Goal: Task Accomplishment & Management: Manage account settings

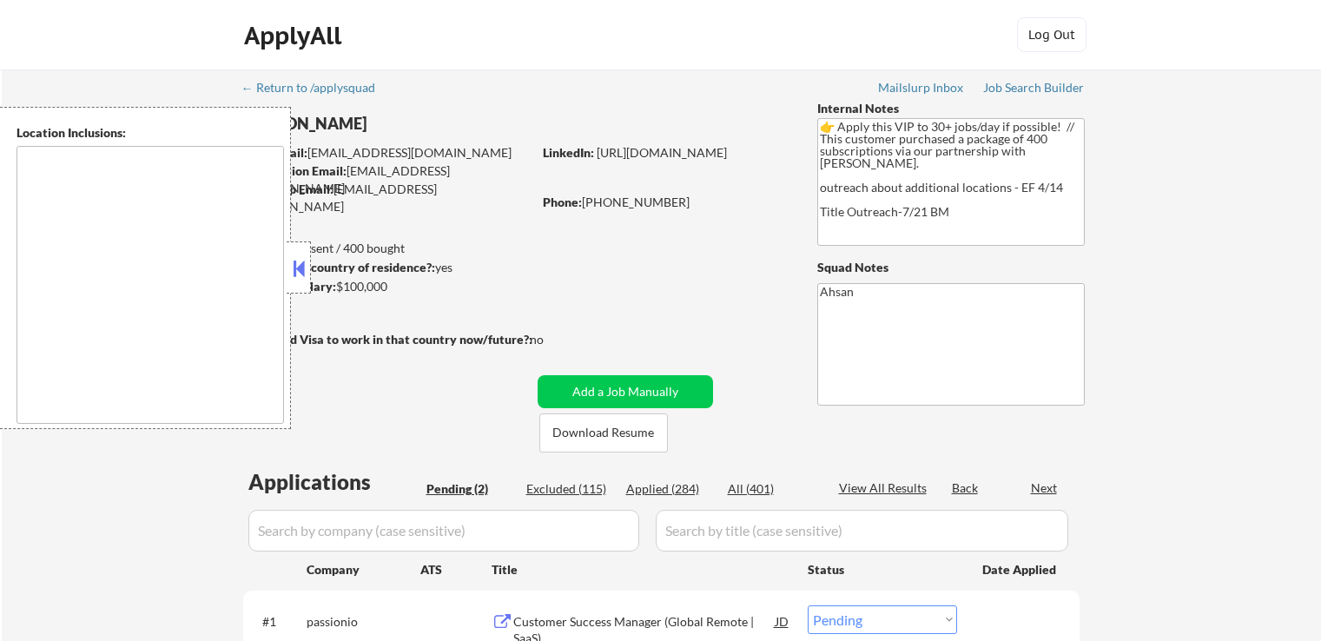
select select ""pending""
type textarea "country:[GEOGRAPHIC_DATA]"
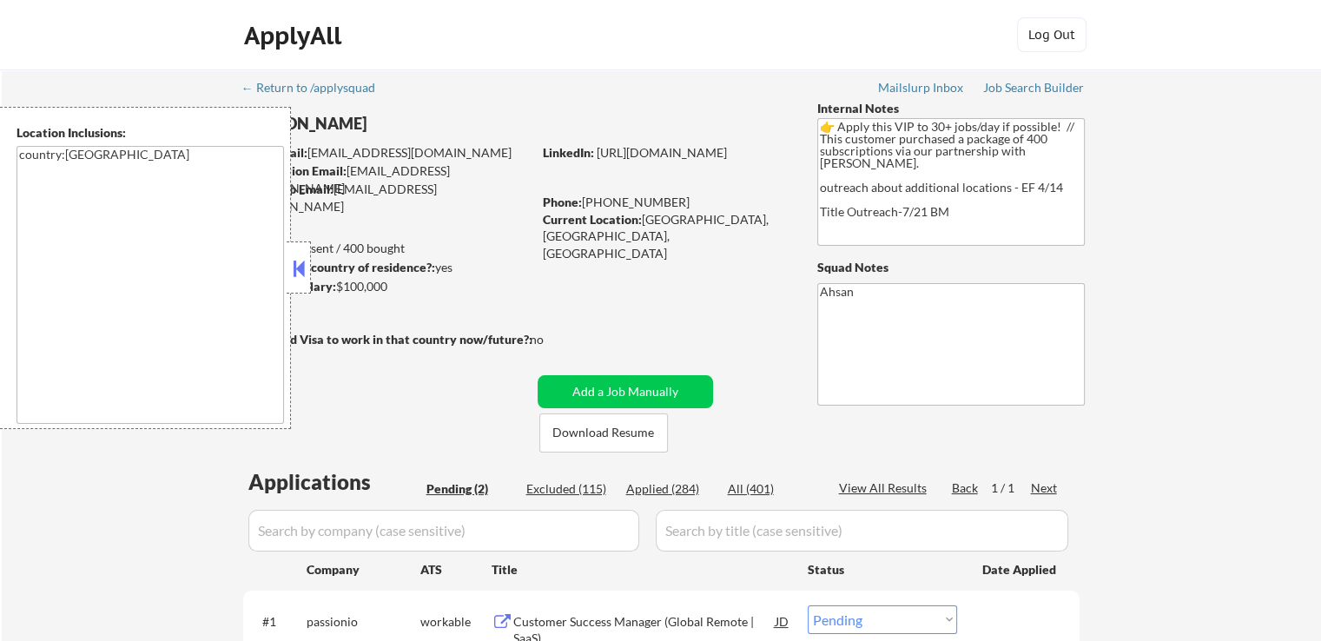
scroll to position [347, 0]
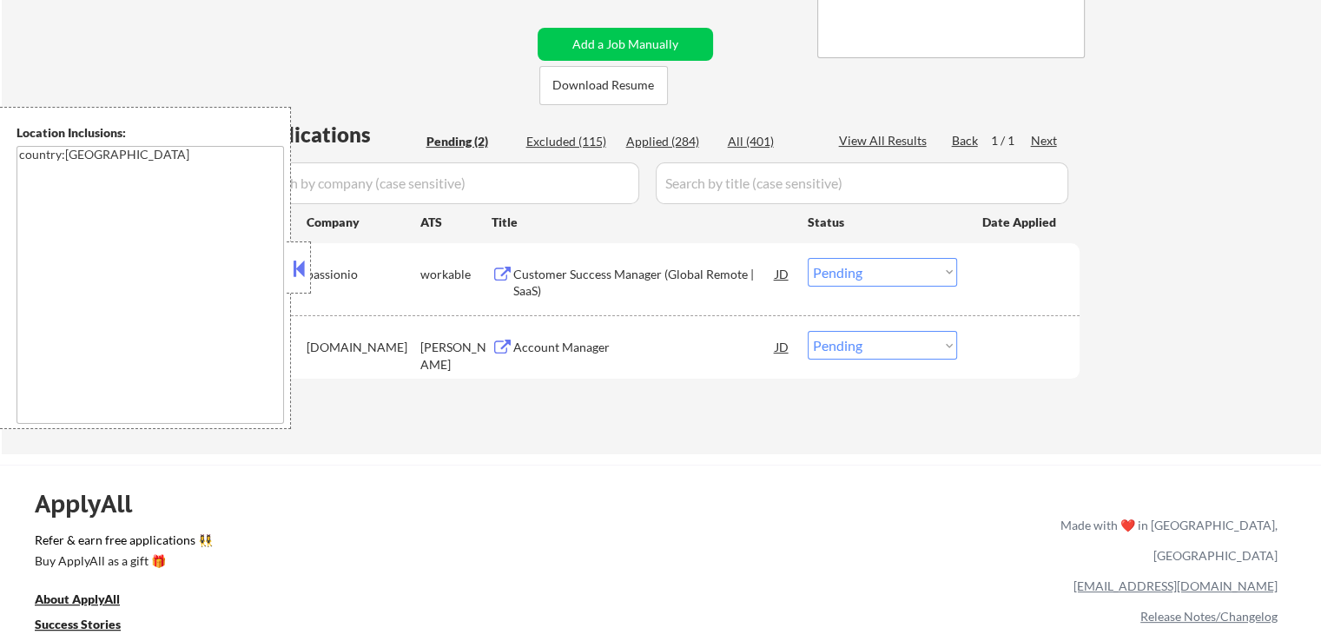
click at [580, 287] on div "Customer Success Manager (Global Remote | SaaS)" at bounding box center [644, 283] width 262 height 34
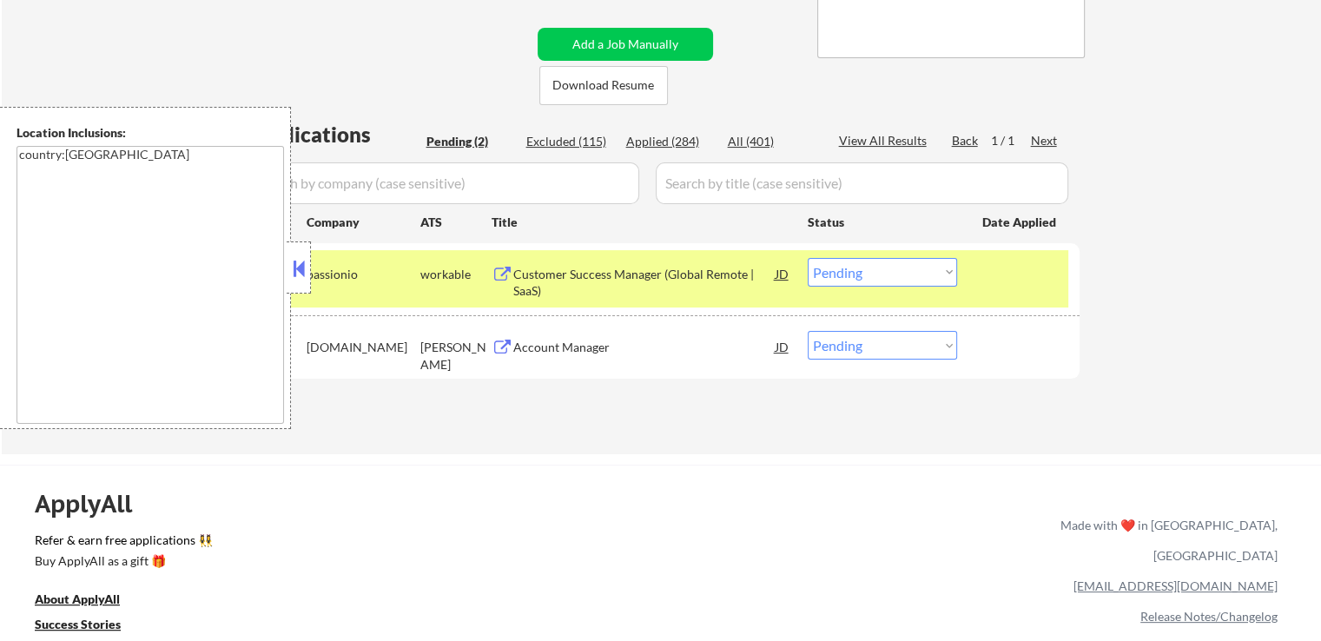
drag, startPoint x: 571, startPoint y: 337, endPoint x: 544, endPoint y: 405, distance: 72.9
click at [570, 334] on div "Account Manager" at bounding box center [644, 346] width 262 height 31
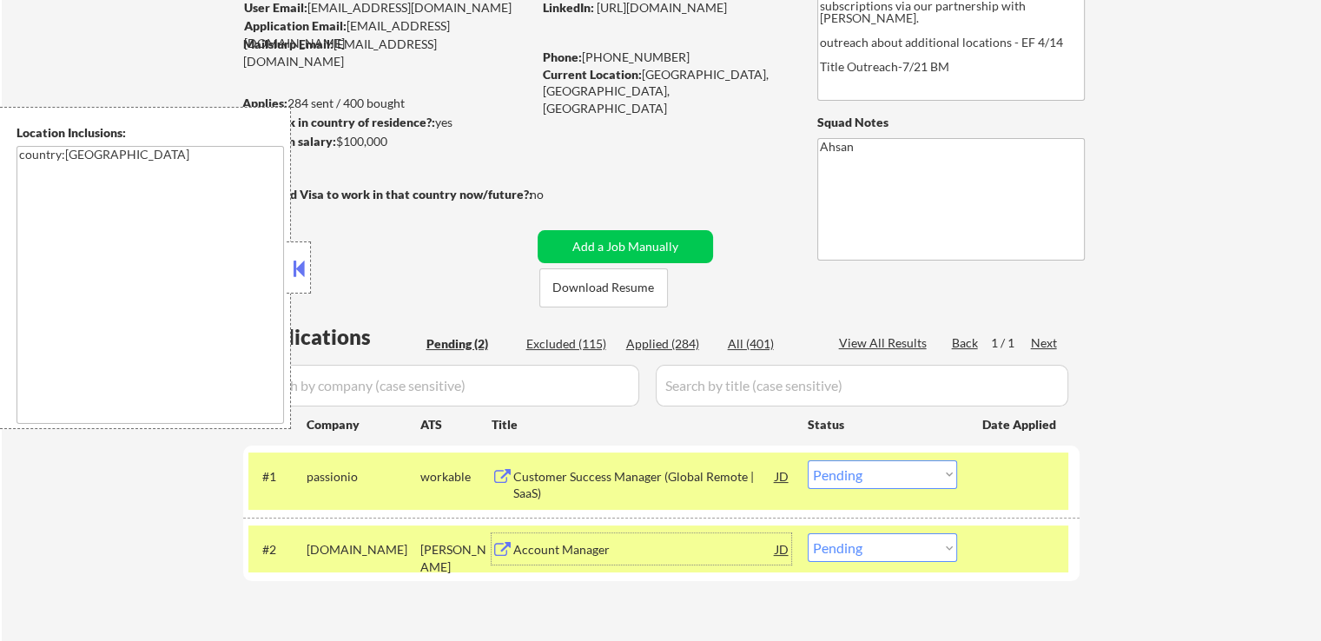
scroll to position [87, 0]
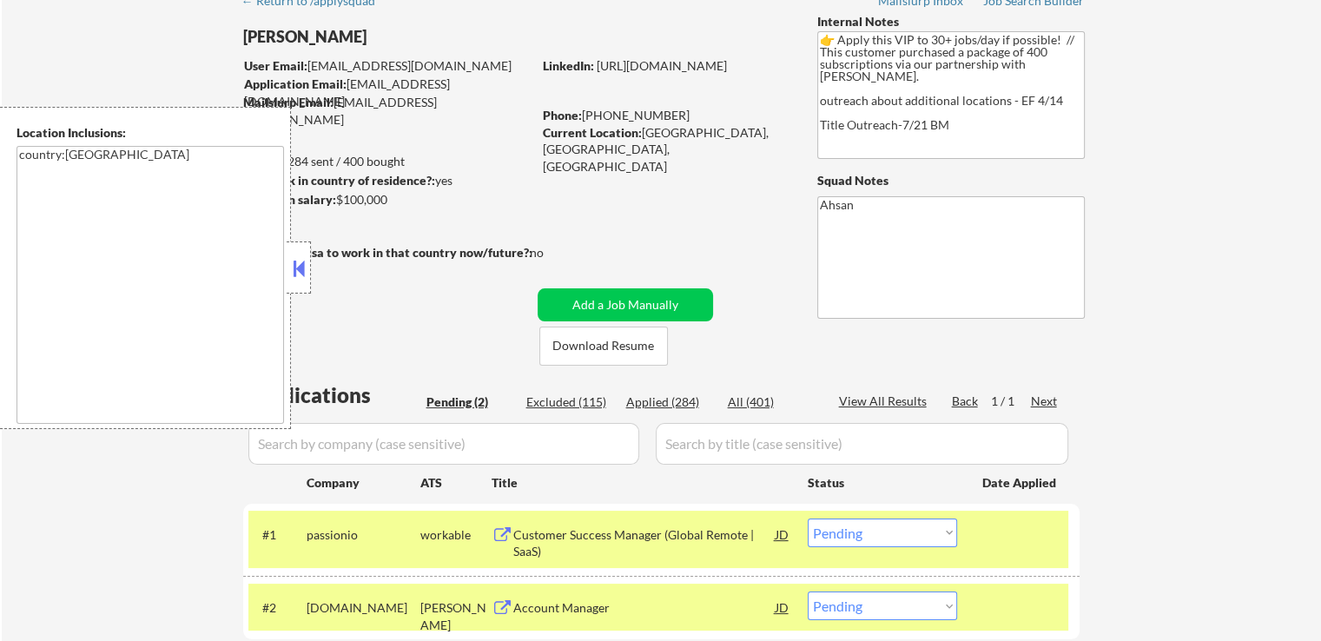
click at [296, 267] on button at bounding box center [298, 268] width 19 height 26
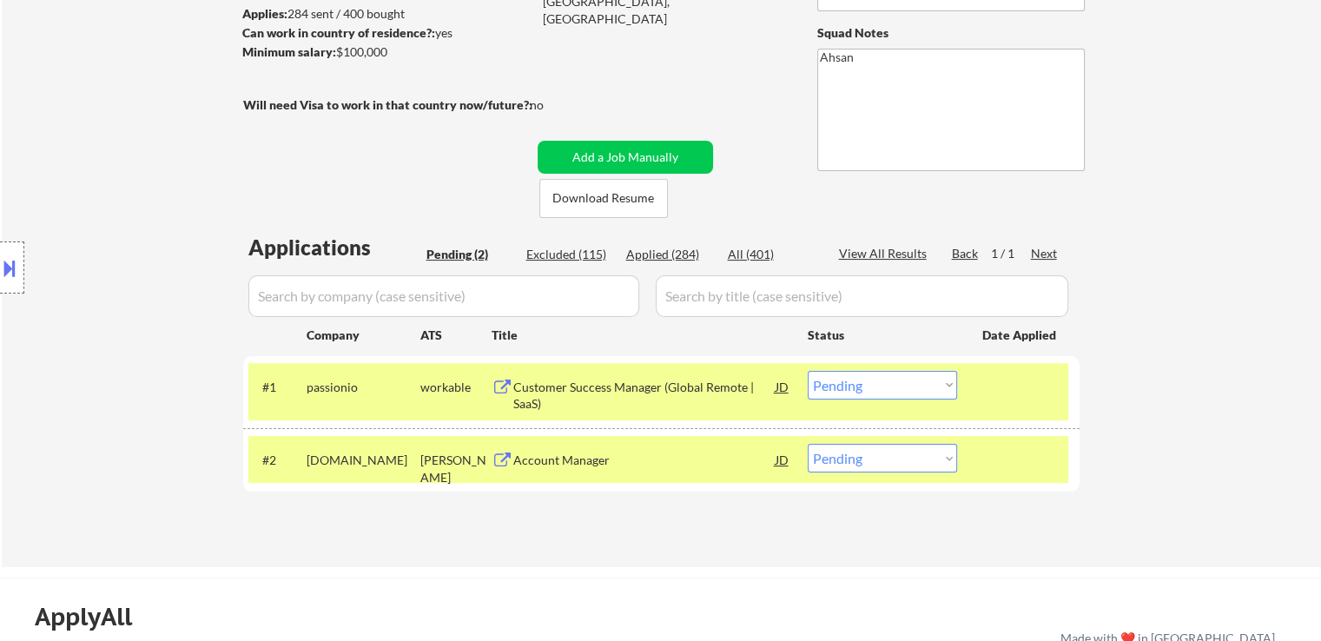
scroll to position [261, 0]
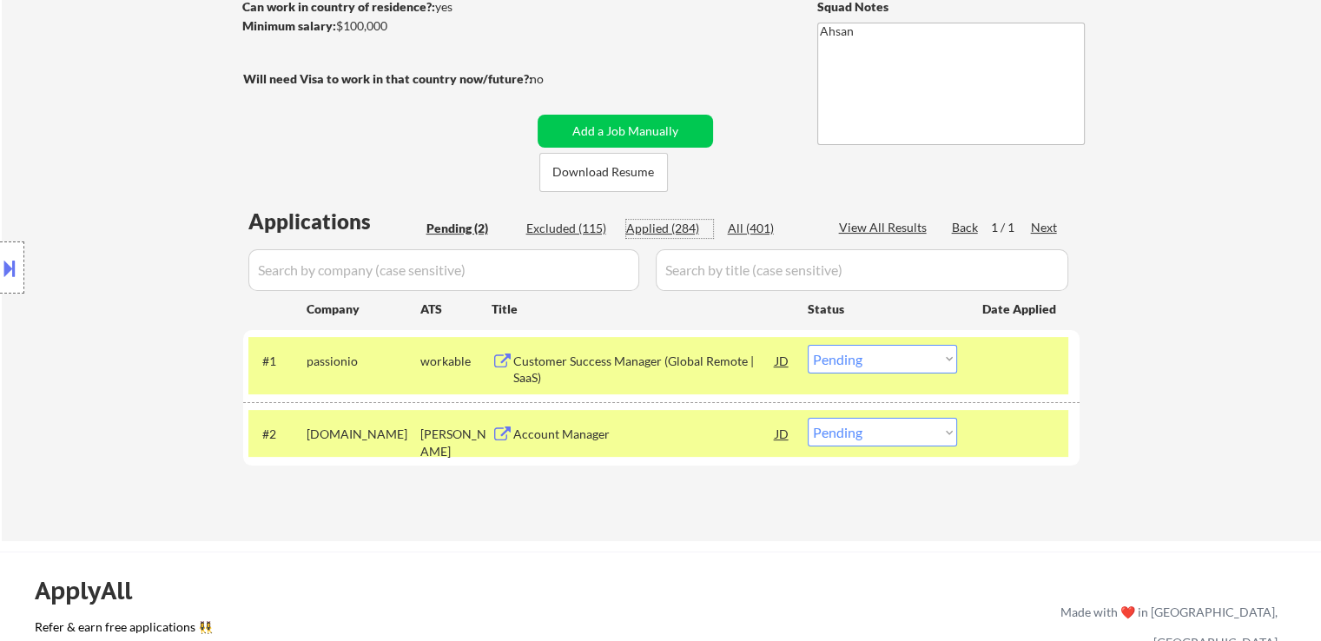
click at [657, 230] on div "Applied (284)" at bounding box center [669, 228] width 87 height 17
select select ""applied""
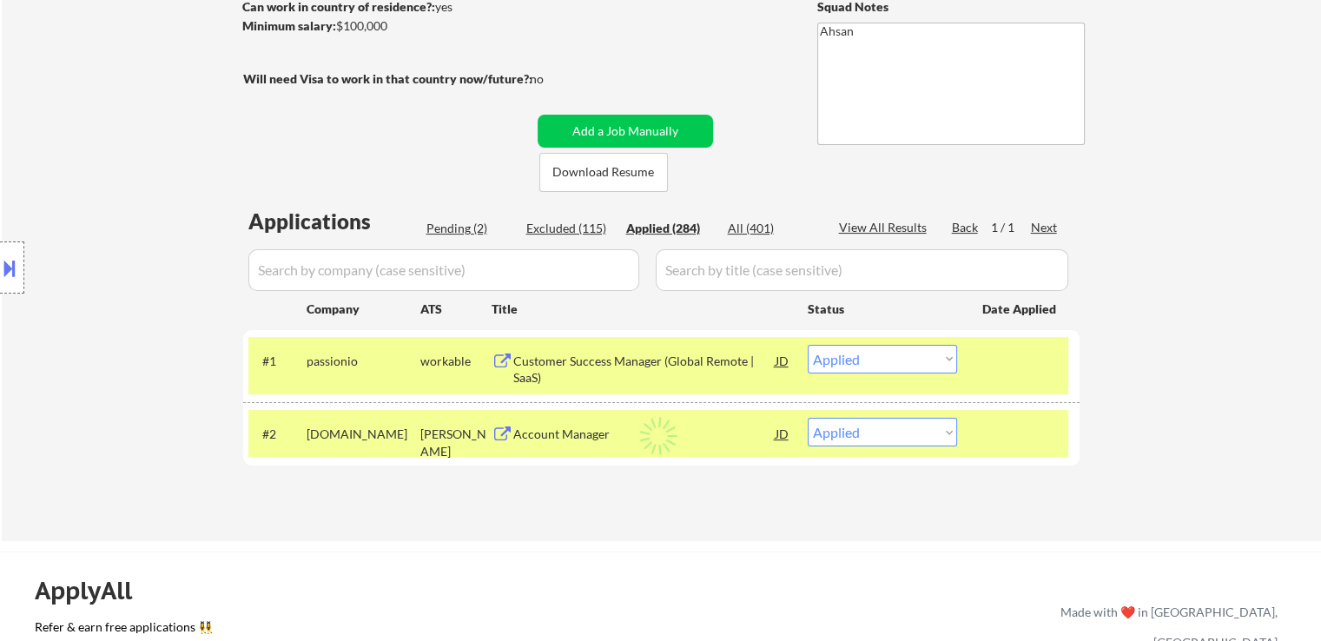
select select ""applied""
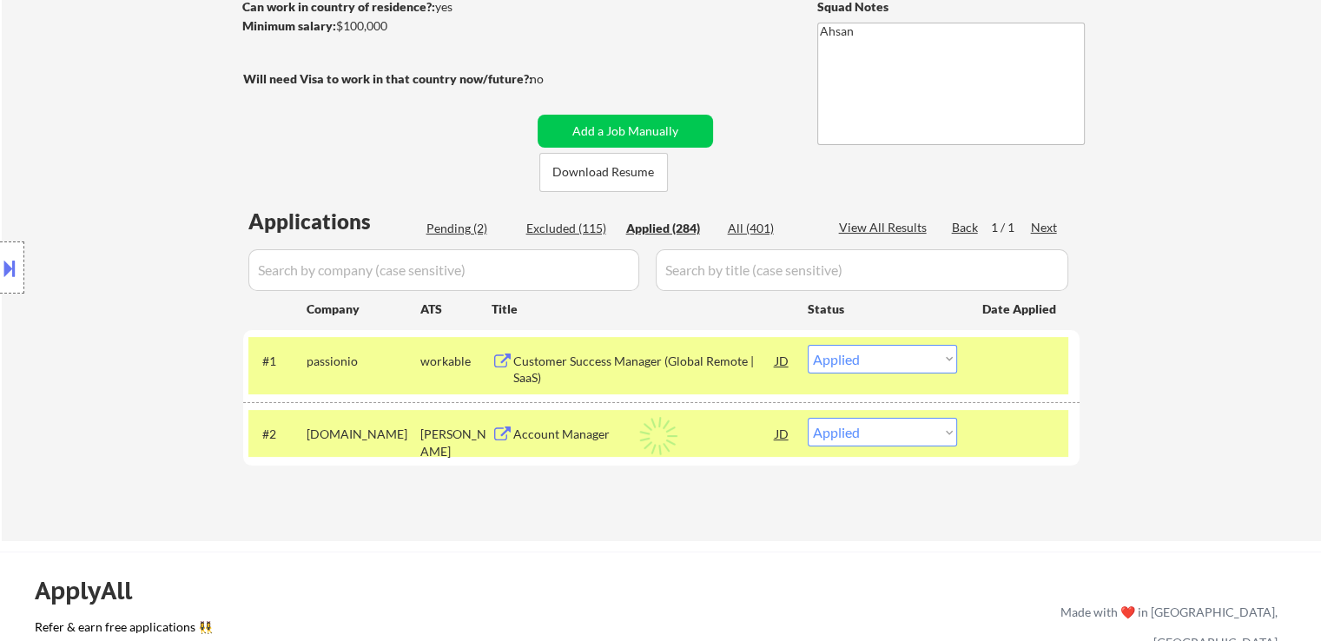
select select ""applied""
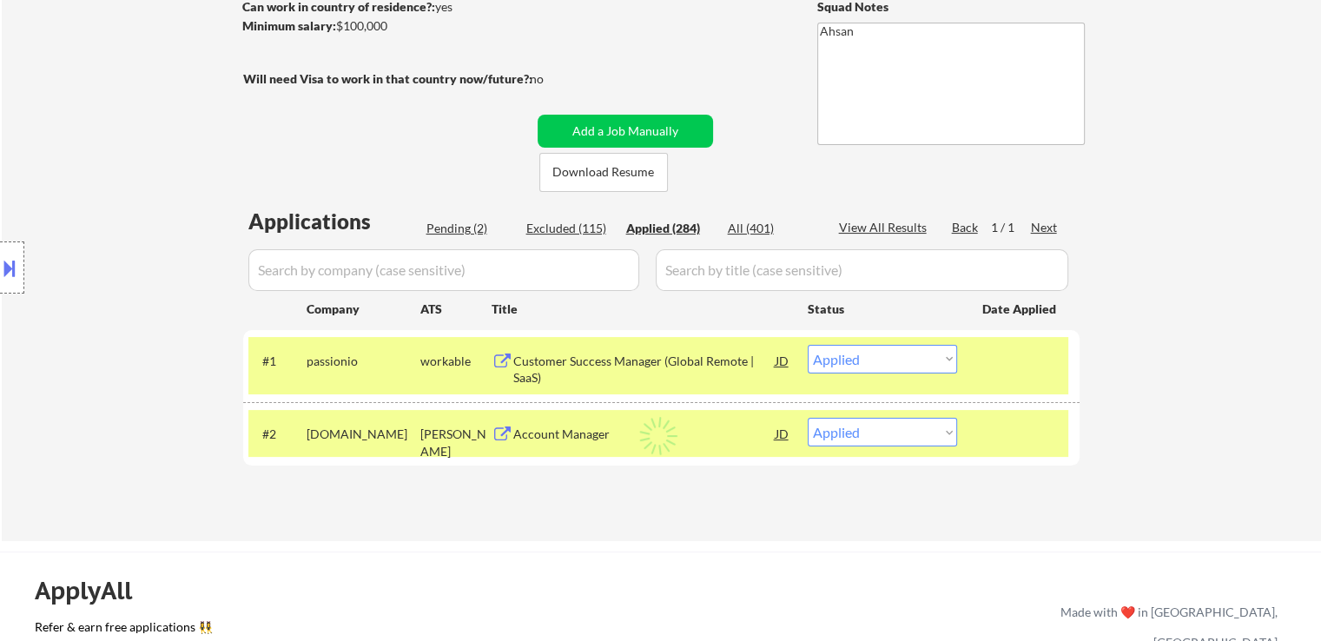
select select ""applied""
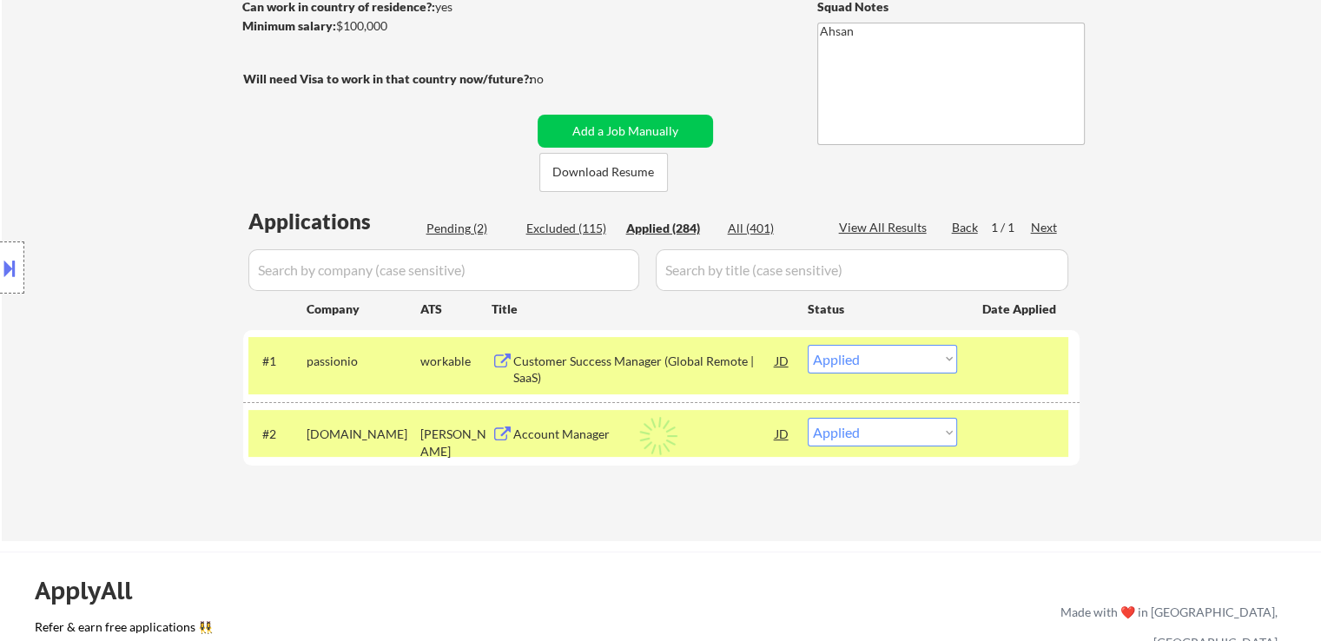
select select ""applied""
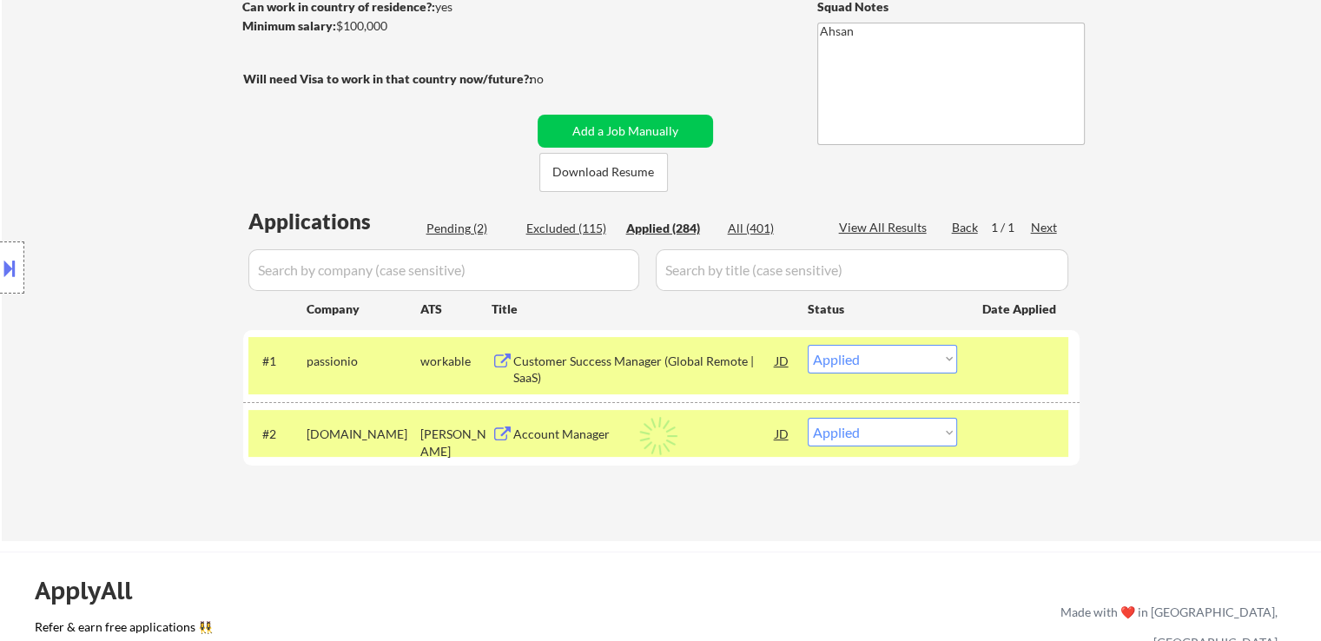
select select ""applied""
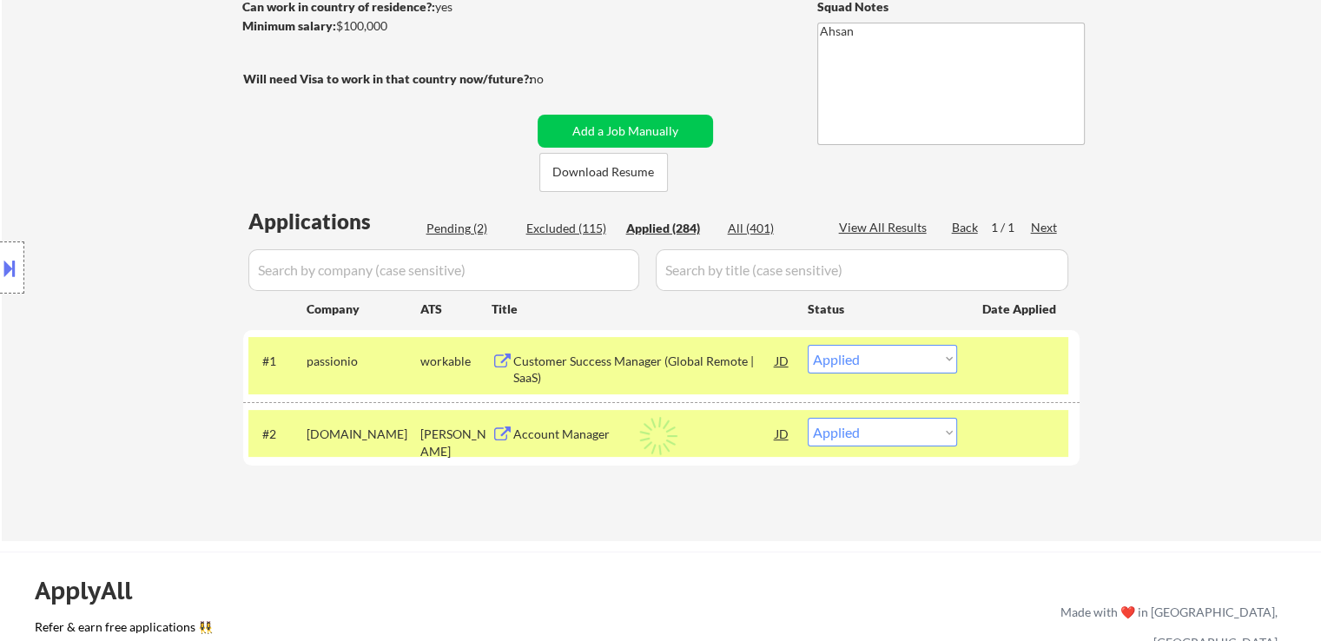
select select ""applied""
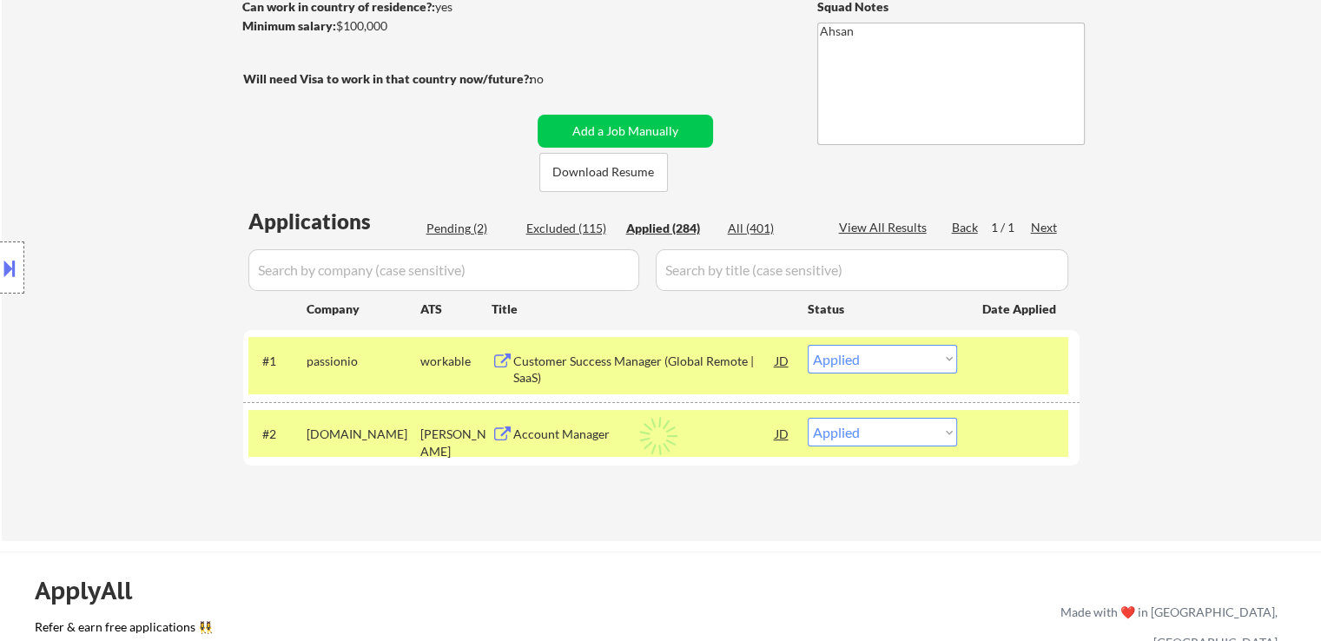
select select ""applied""
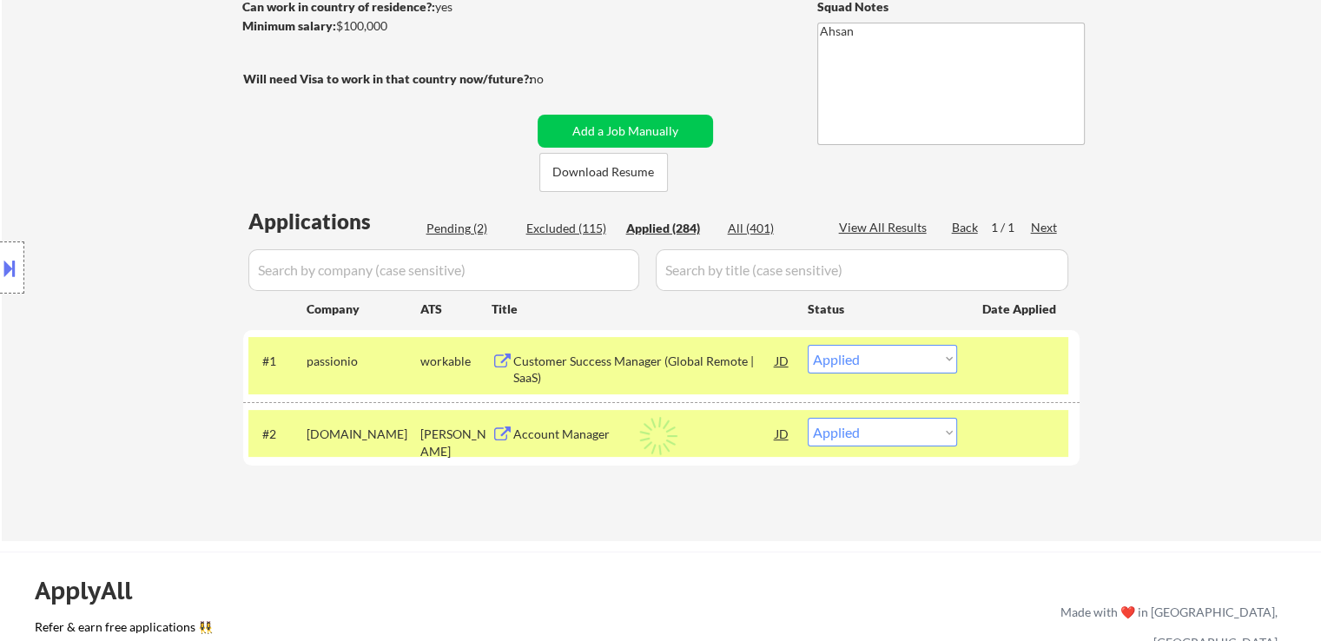
select select ""applied""
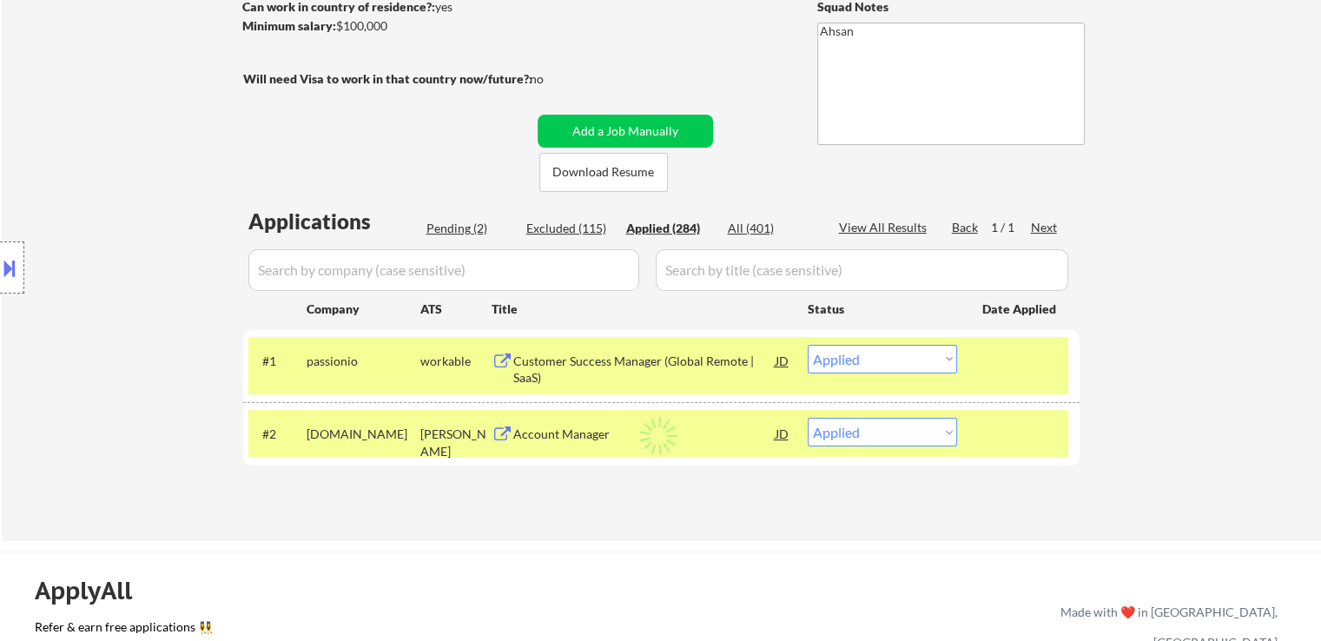
select select ""applied""
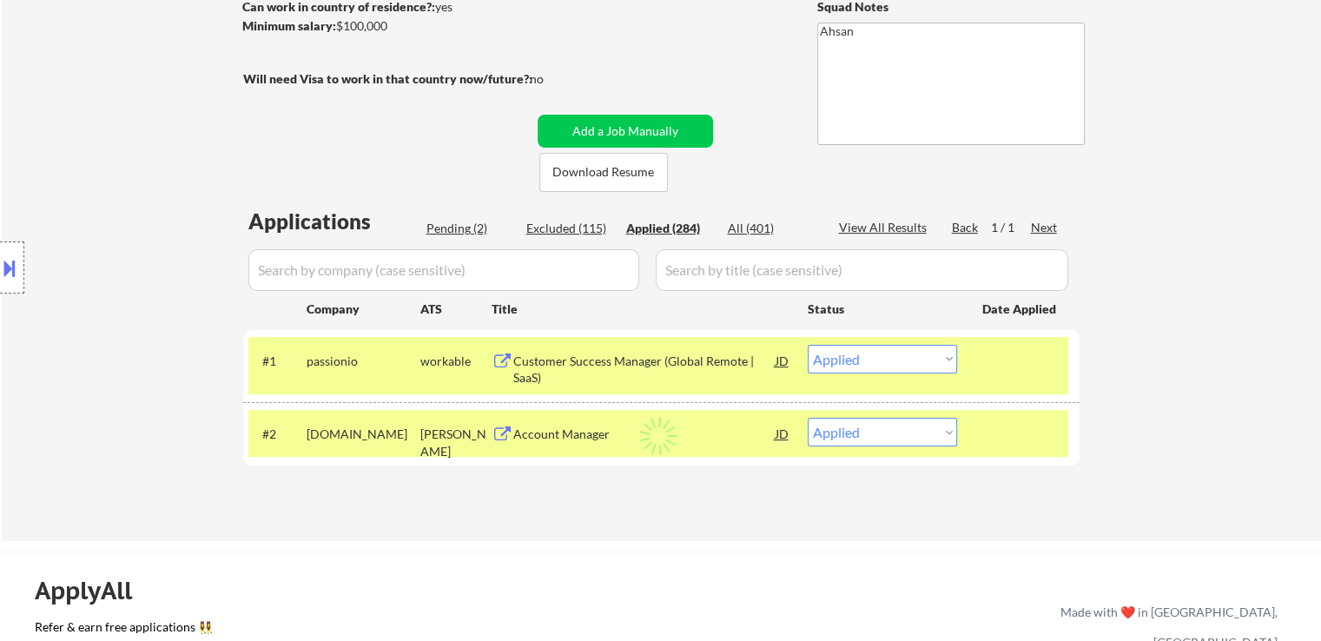
select select ""applied""
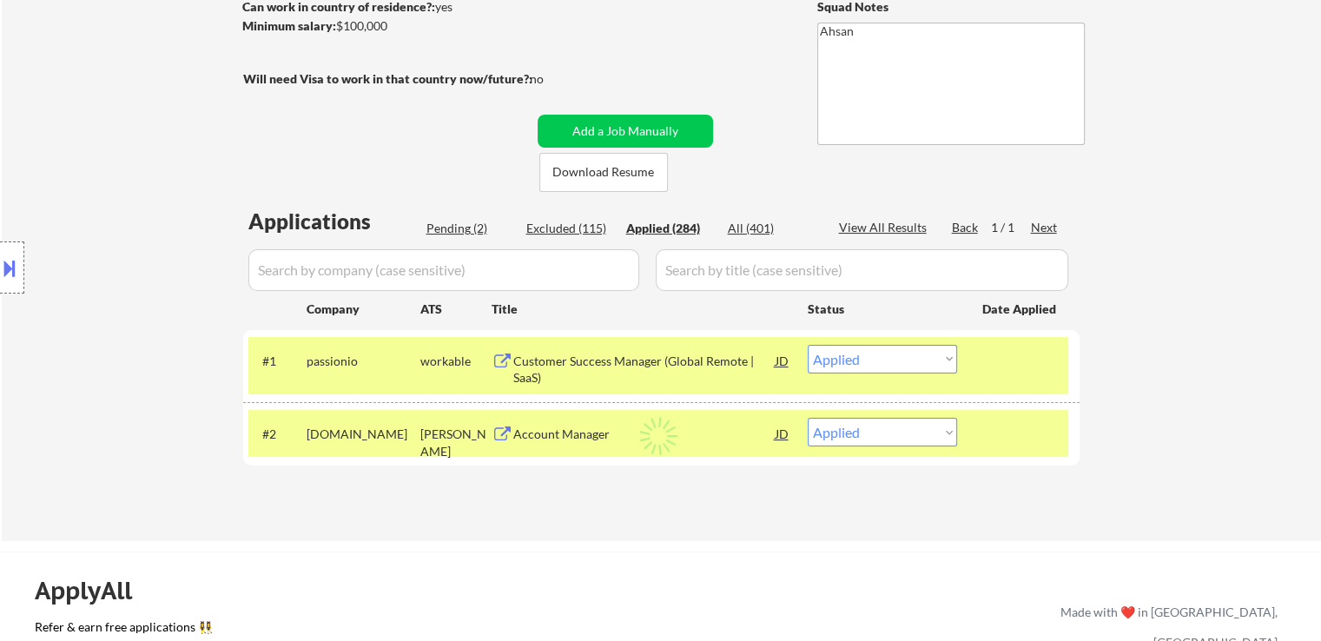
select select ""applied""
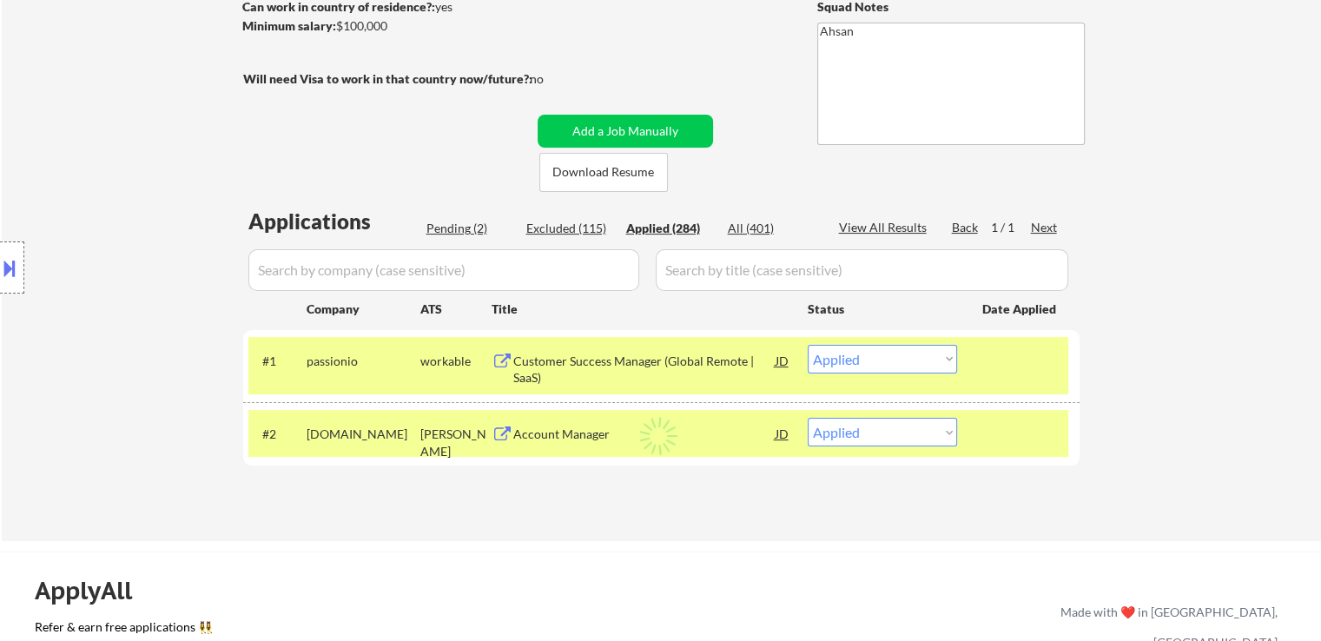
select select ""applied""
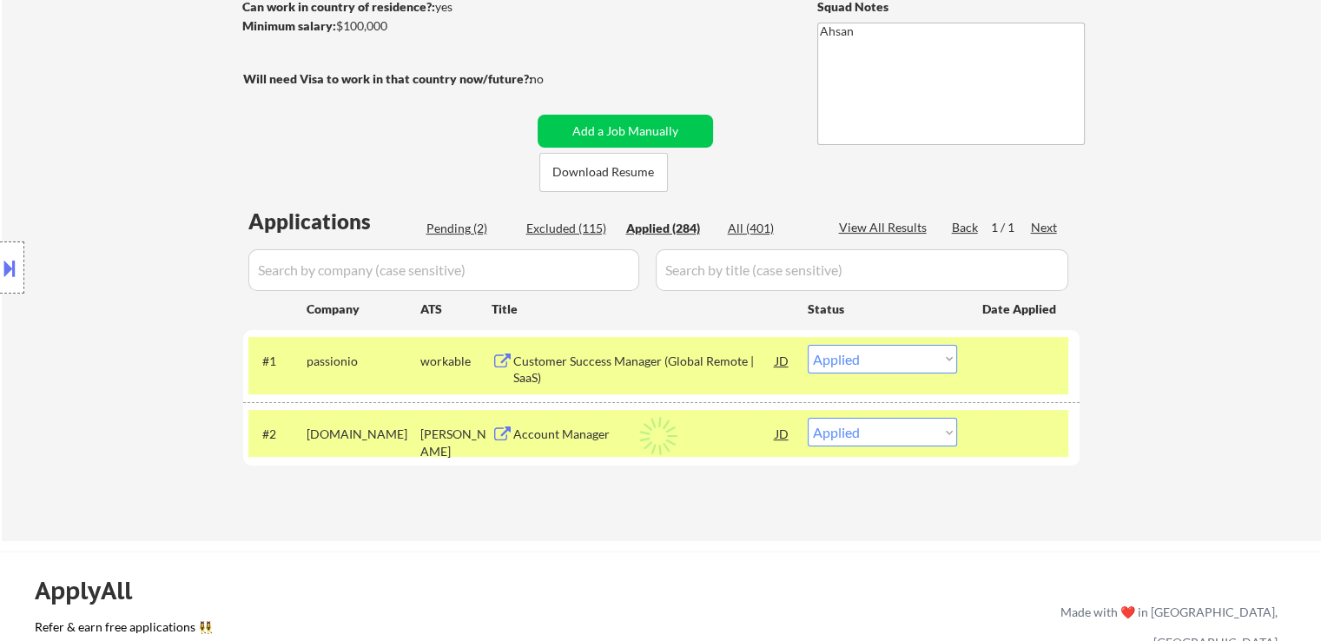
select select ""applied""
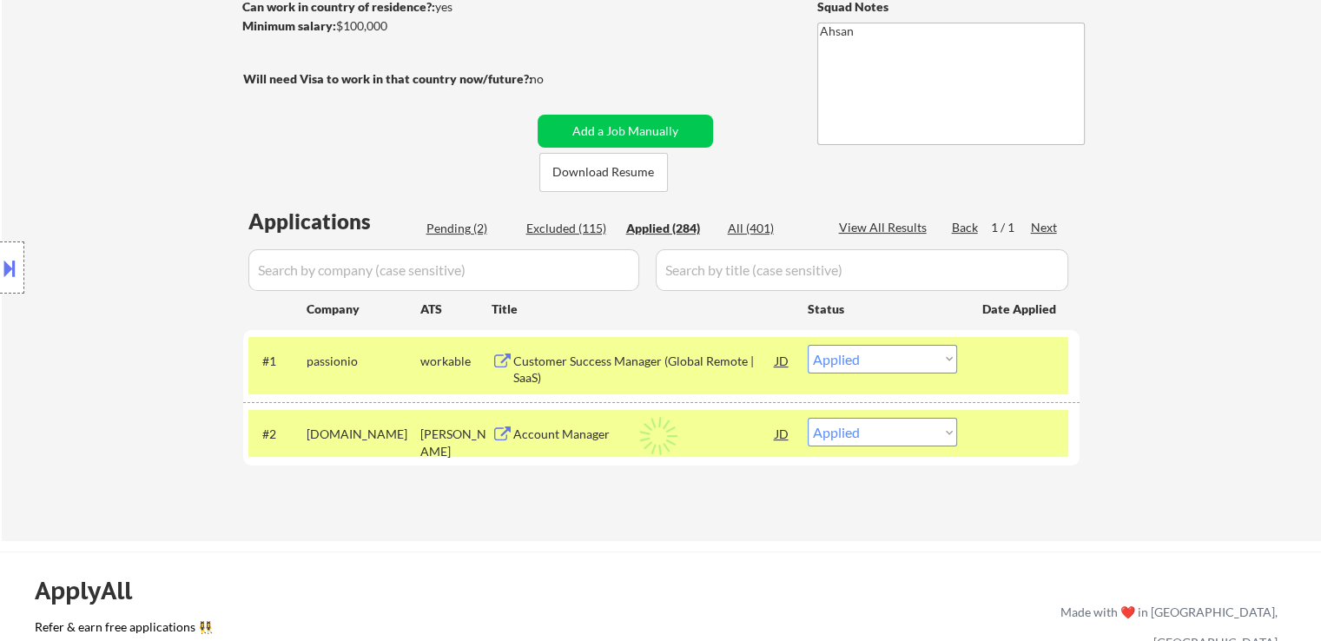
select select ""applied""
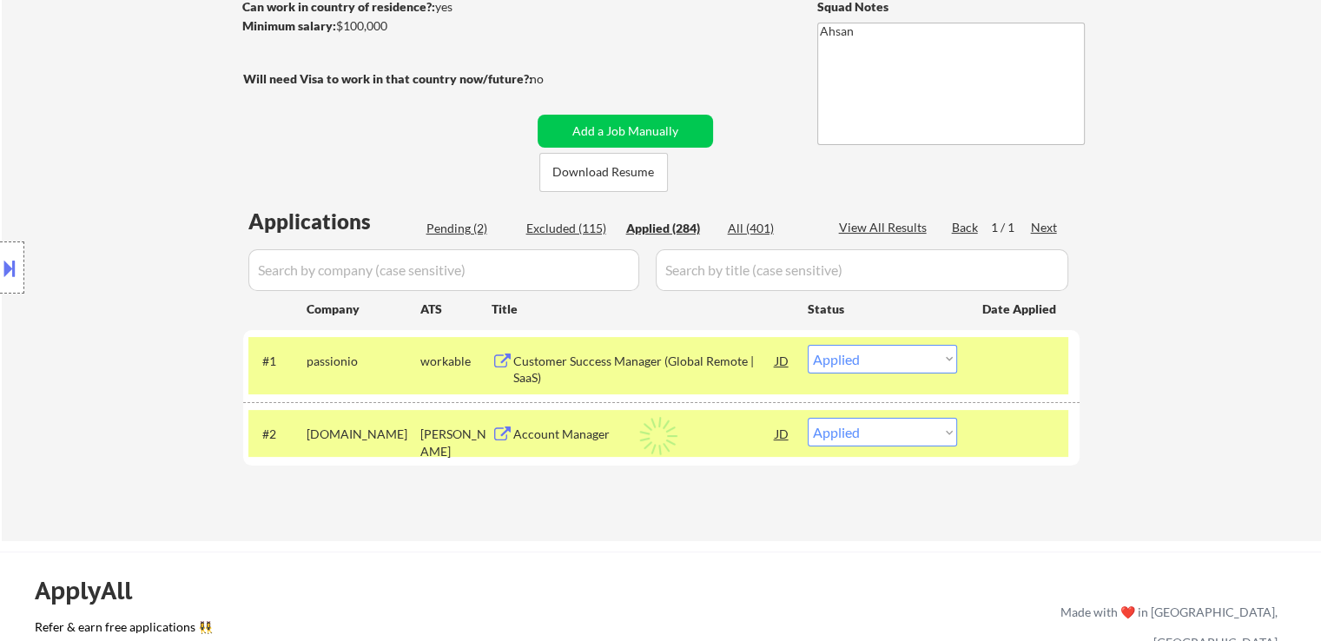
select select ""applied""
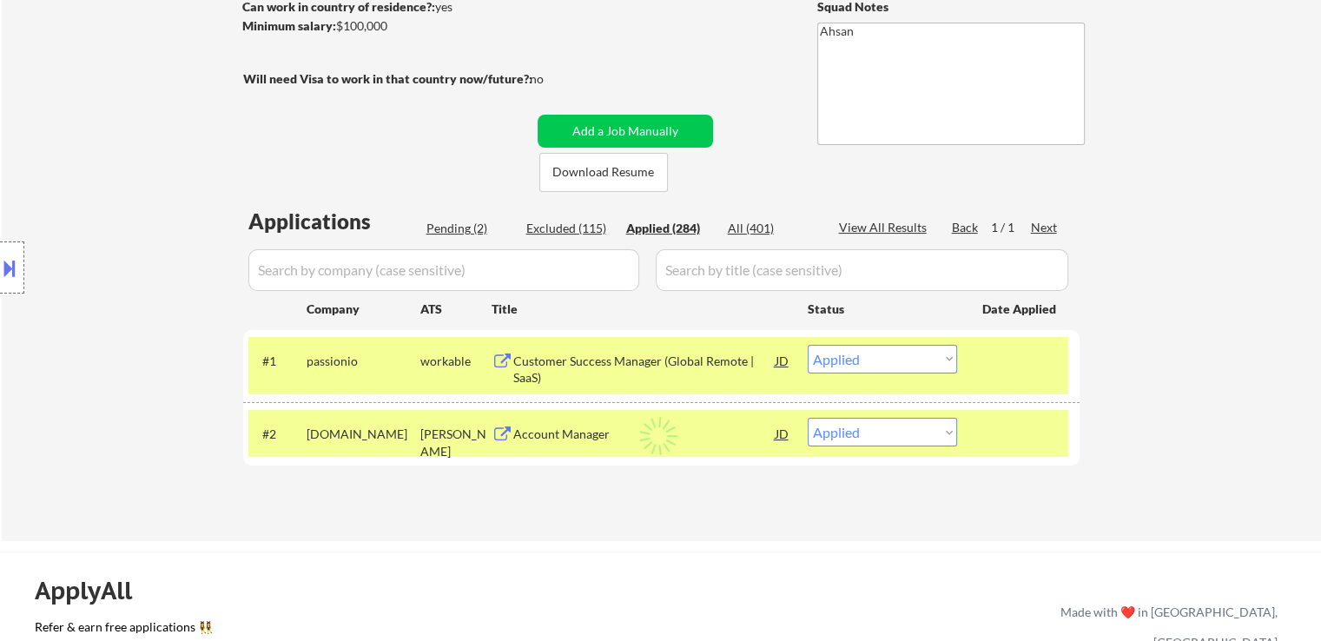
select select ""applied""
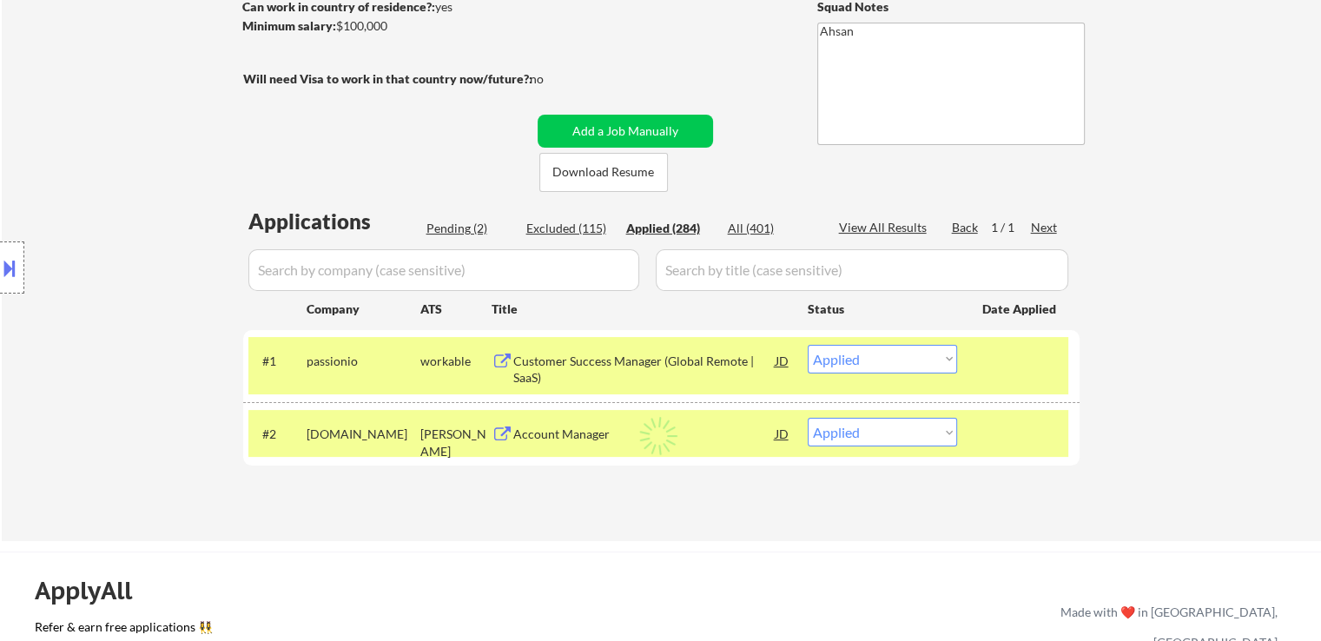
select select ""applied""
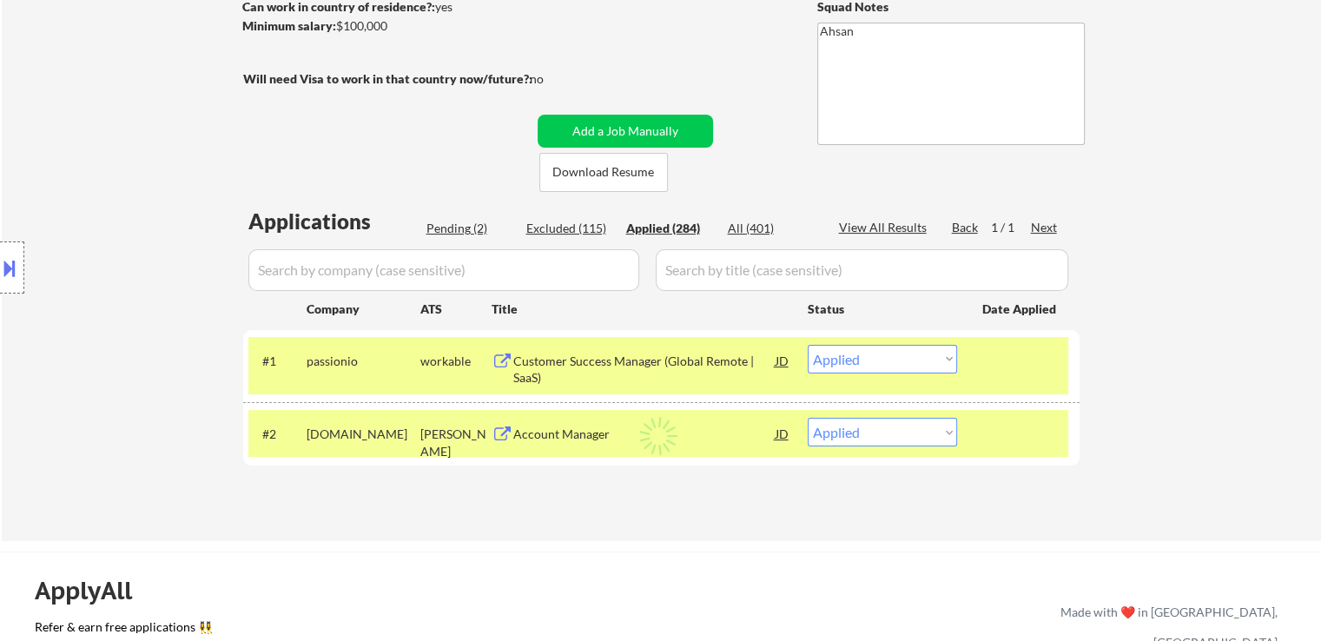
select select ""applied""
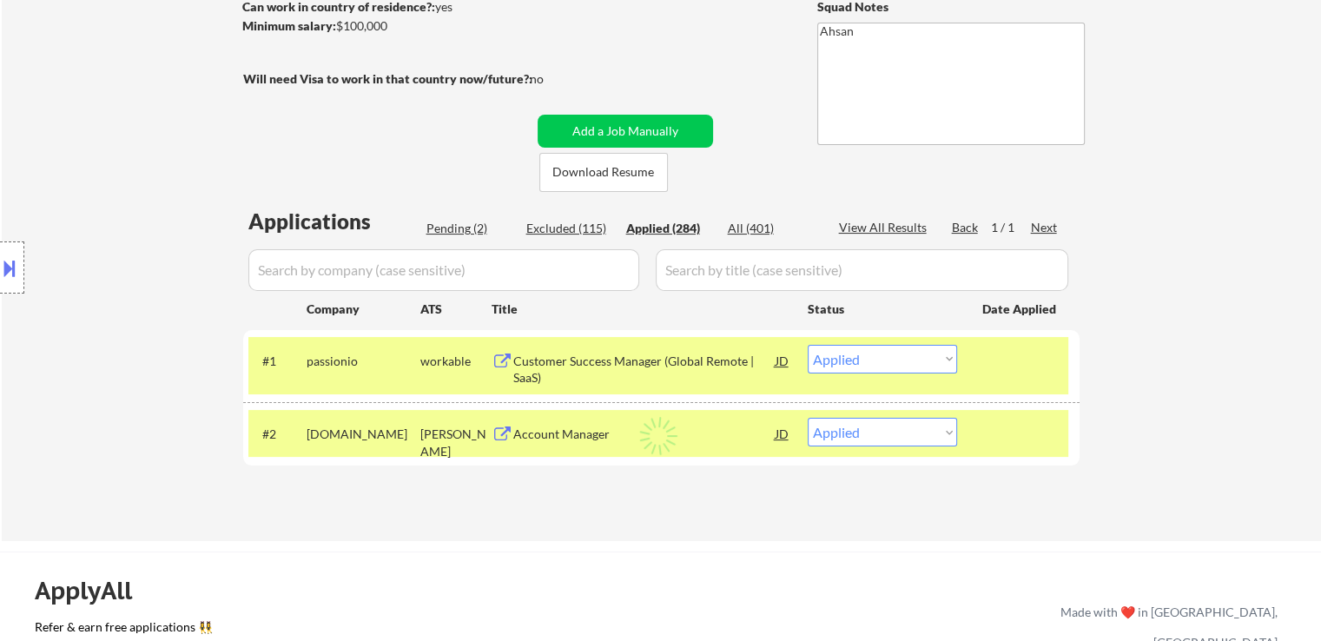
select select ""applied""
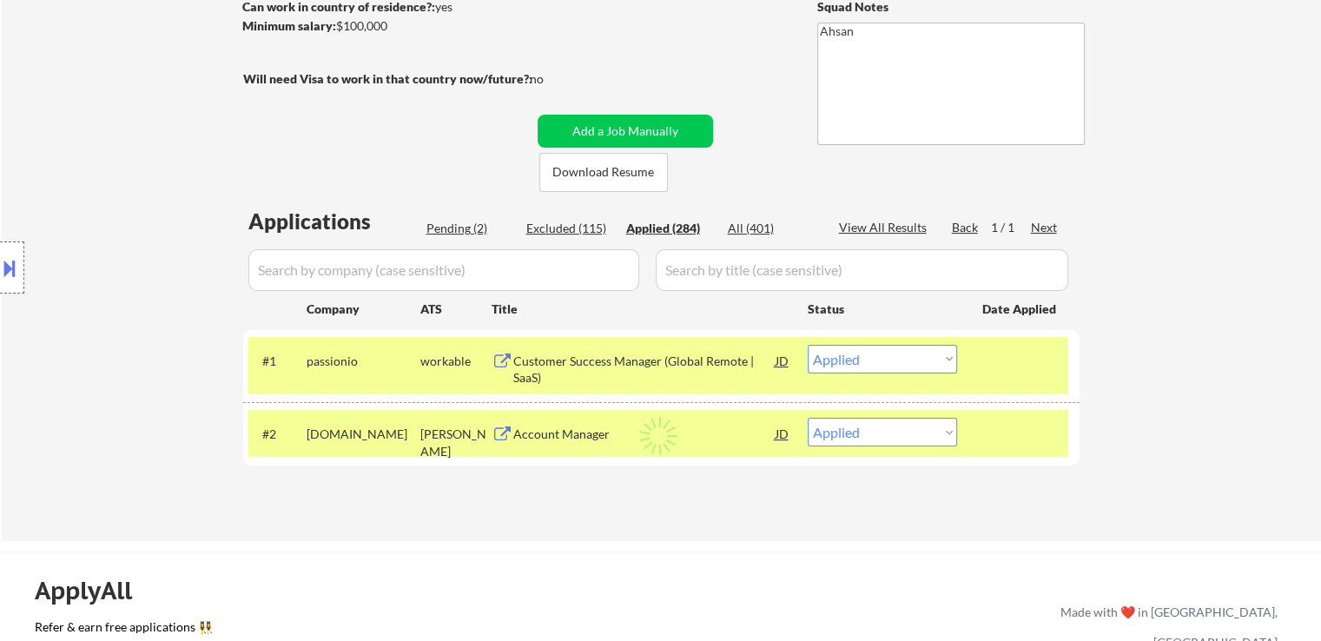
select select ""applied""
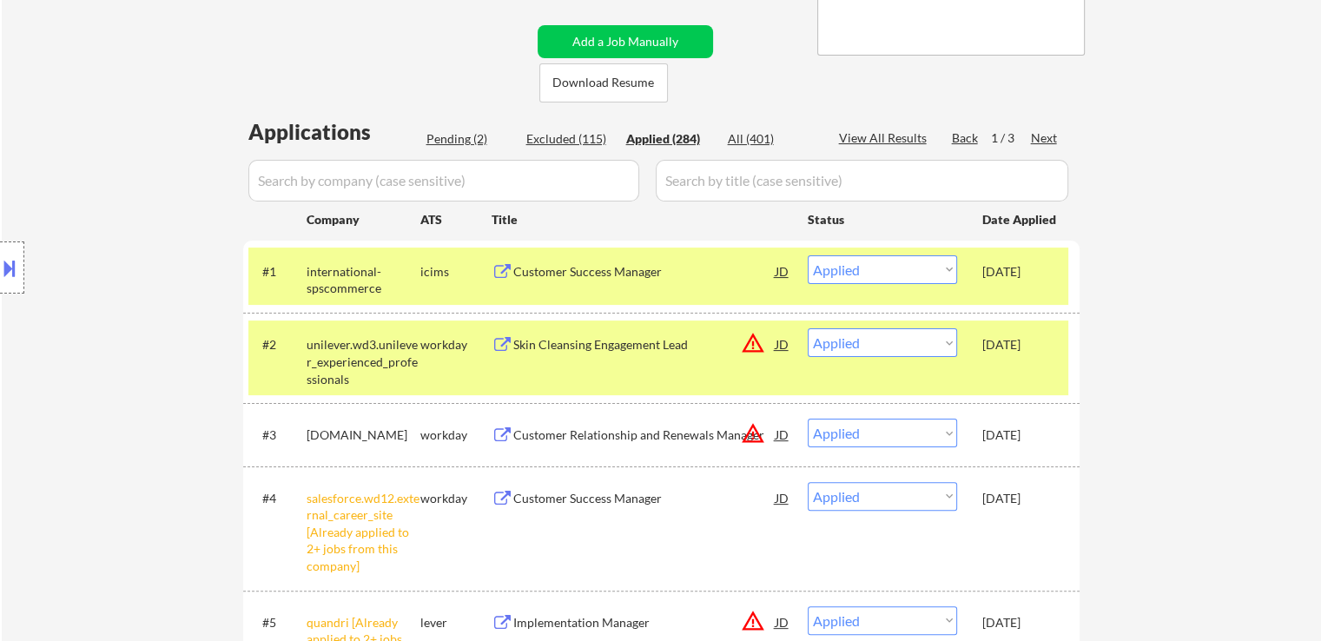
scroll to position [0, 0]
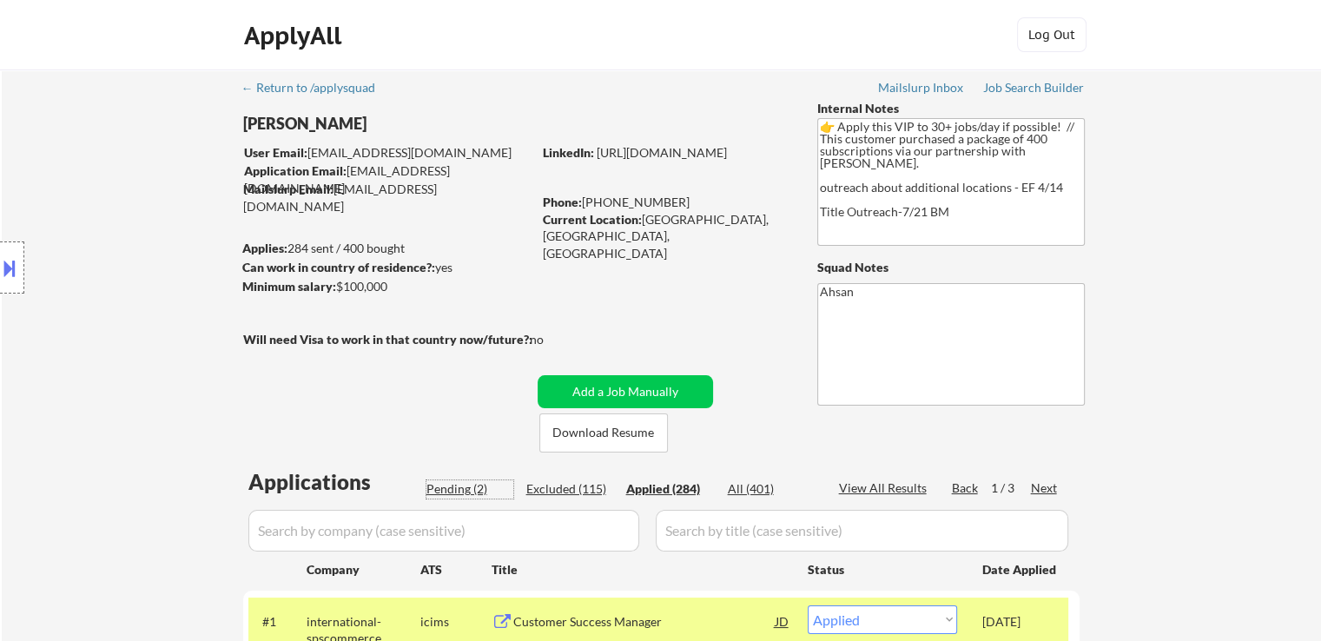
click at [453, 489] on div "Pending (2)" at bounding box center [469, 488] width 87 height 17
select select ""pending""
click at [77, 173] on div "Location Inclusions: country:[GEOGRAPHIC_DATA]" at bounding box center [155, 268] width 311 height 322
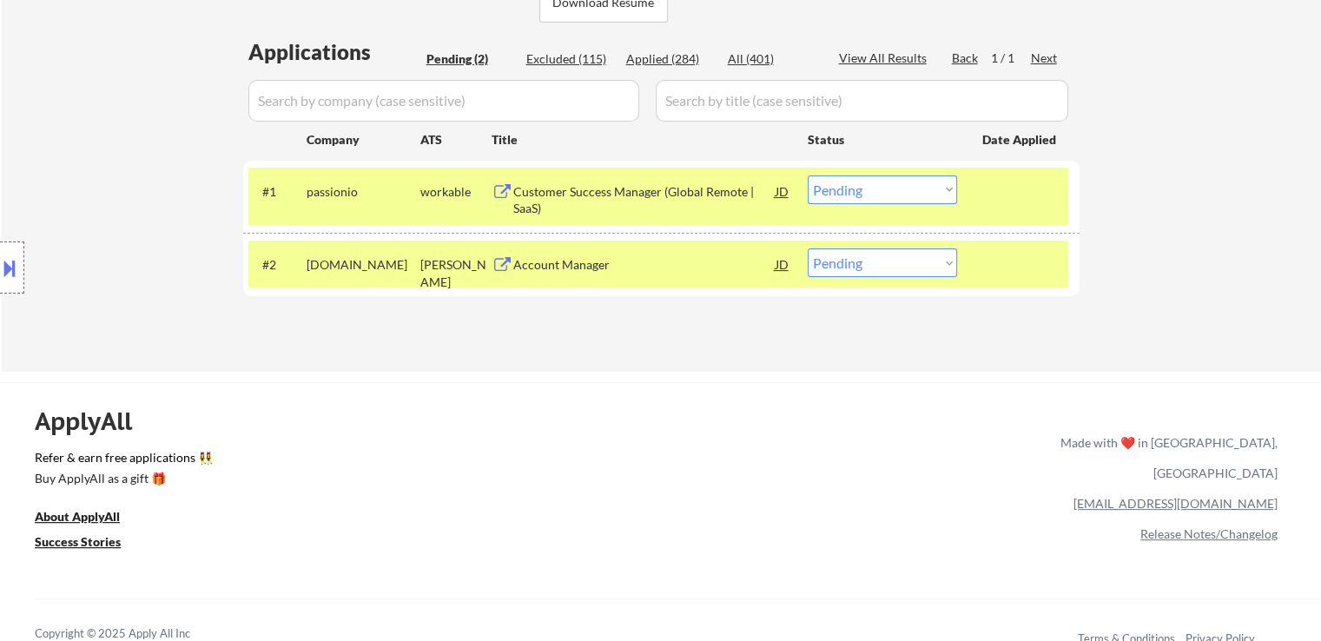
scroll to position [434, 0]
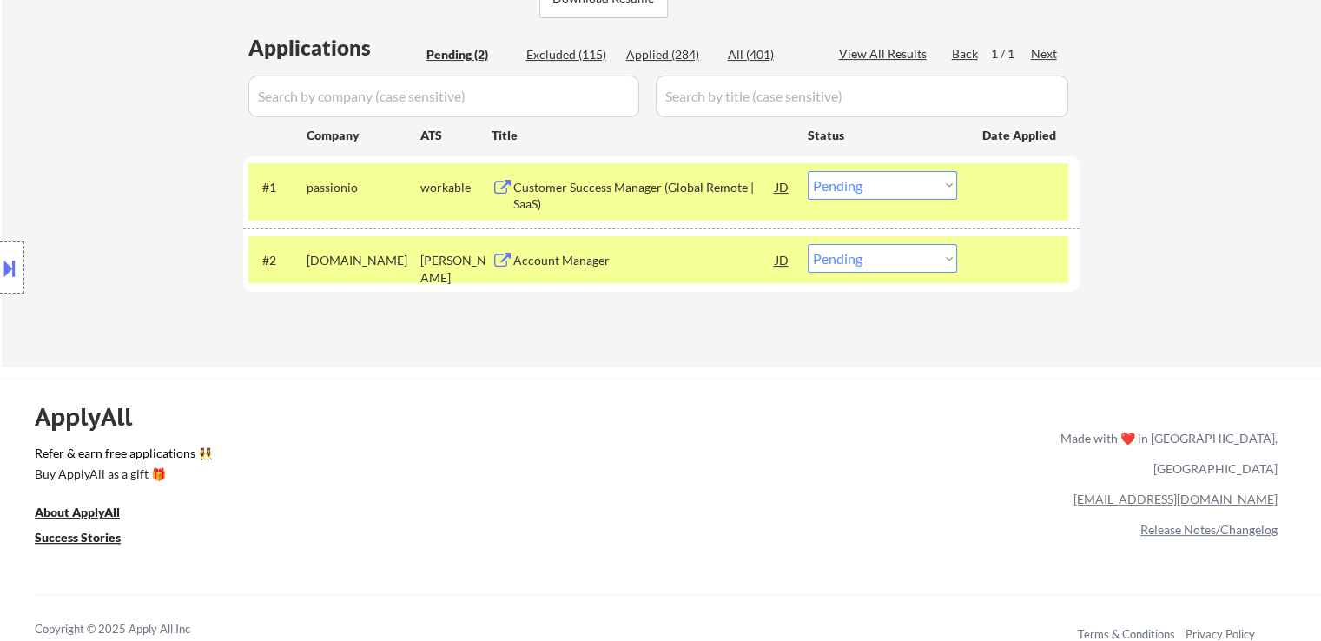
click at [881, 260] on select "Choose an option... Pending Applied Excluded (Questions) Excluded (Expired) Exc…" at bounding box center [882, 258] width 149 height 29
select select ""applied""
click at [808, 244] on select "Choose an option... Pending Applied Excluded (Questions) Excluded (Expired) Exc…" at bounding box center [882, 258] width 149 height 29
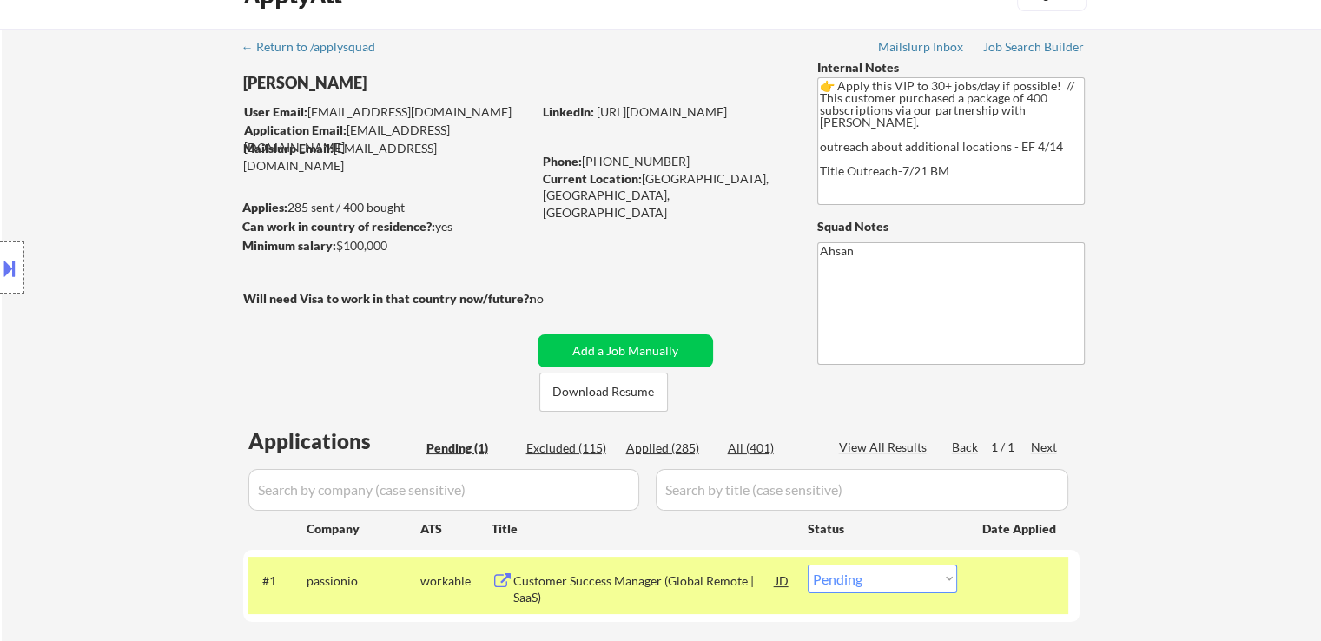
scroll to position [0, 0]
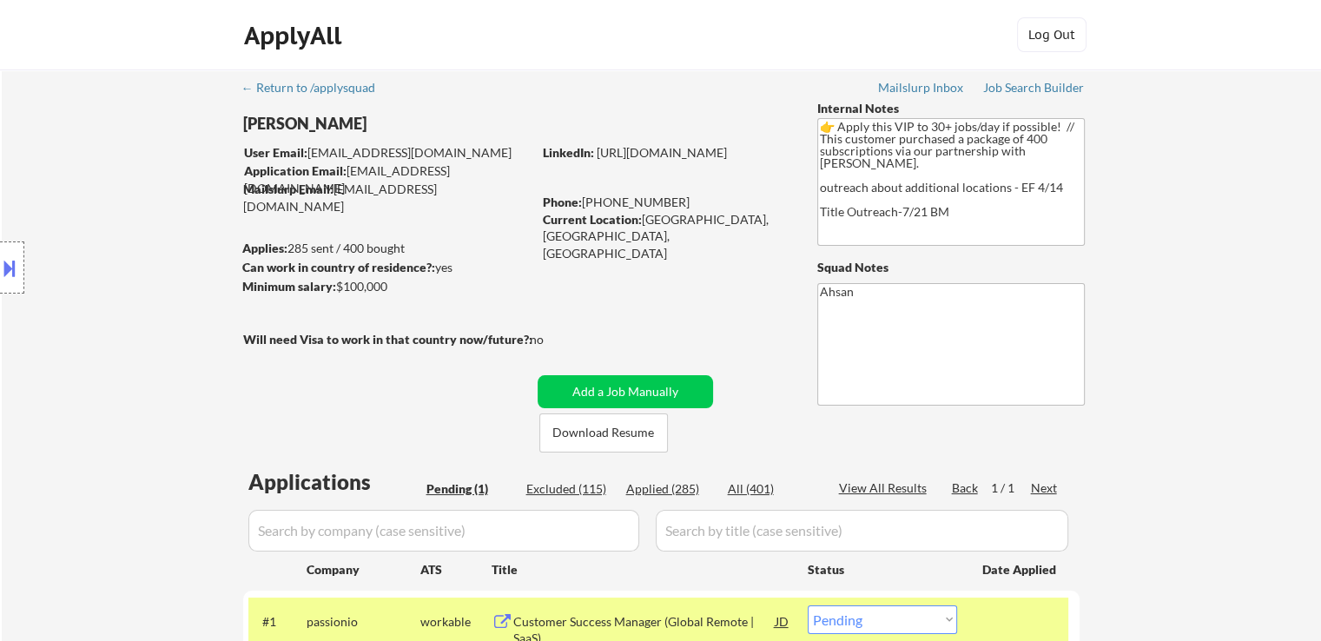
click at [177, 333] on div "Location Inclusions: country:[GEOGRAPHIC_DATA]" at bounding box center [155, 268] width 311 height 322
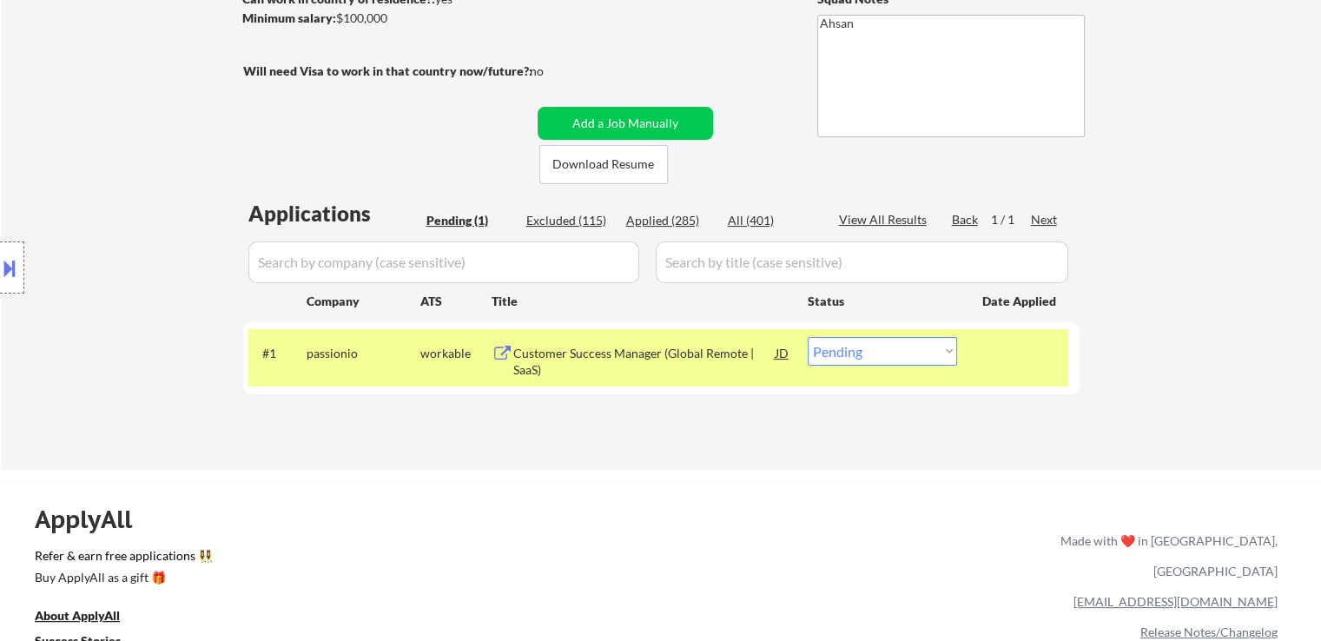
scroll to position [347, 0]
